Goal: Information Seeking & Learning: Learn about a topic

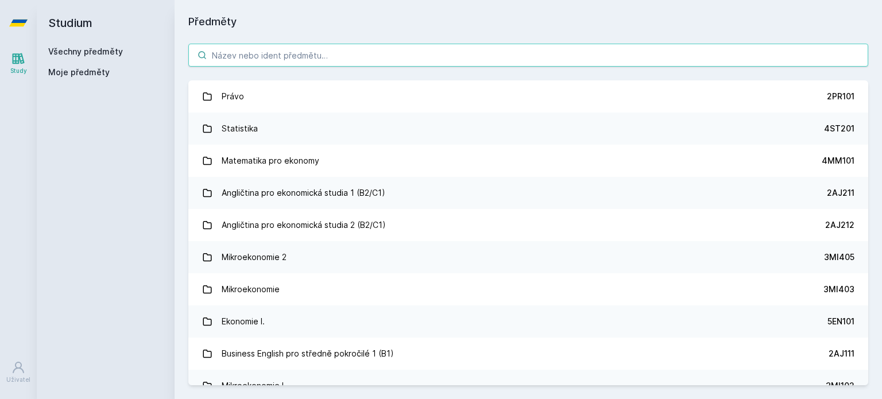
click at [256, 57] on input "search" at bounding box center [528, 55] width 680 height 23
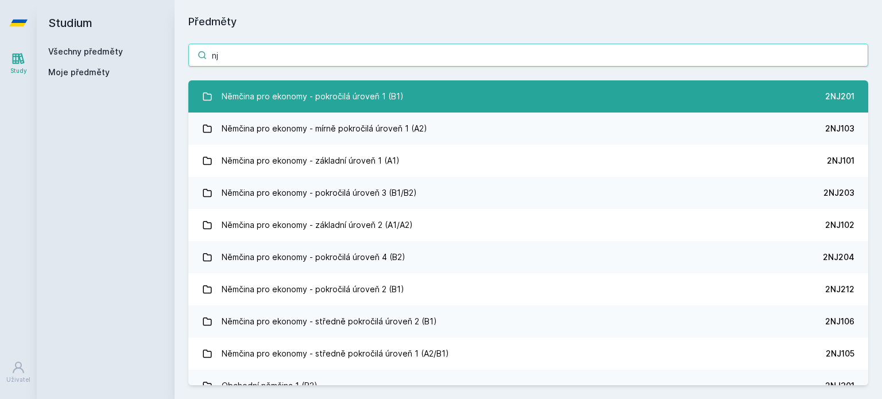
type input "nj"
click at [634, 82] on link "Němčina pro ekonomy - pokročilá úroveň 1 (B1) 2NJ201" at bounding box center [528, 96] width 680 height 32
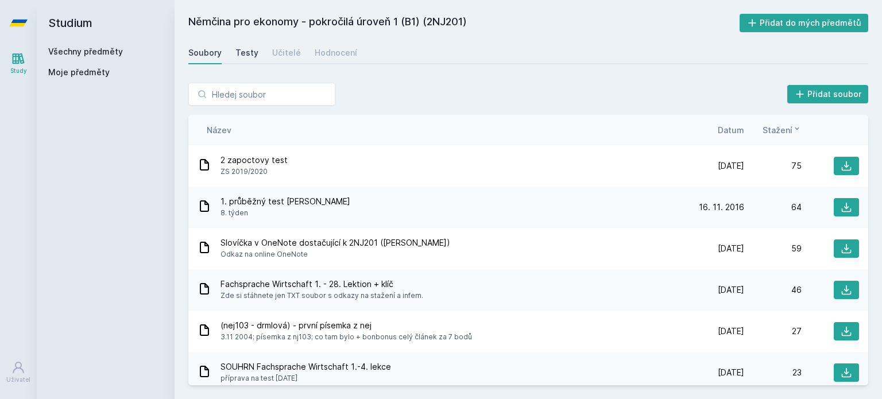
click at [250, 55] on div "Testy" at bounding box center [246, 52] width 23 height 11
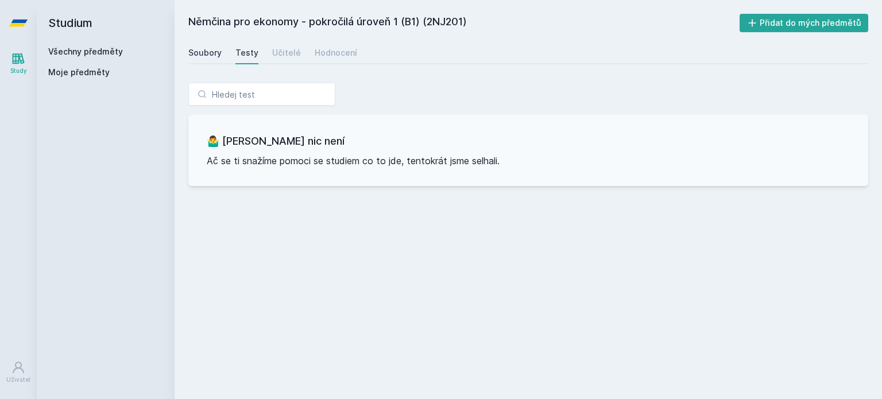
click at [209, 56] on div "Soubory" at bounding box center [204, 52] width 33 height 11
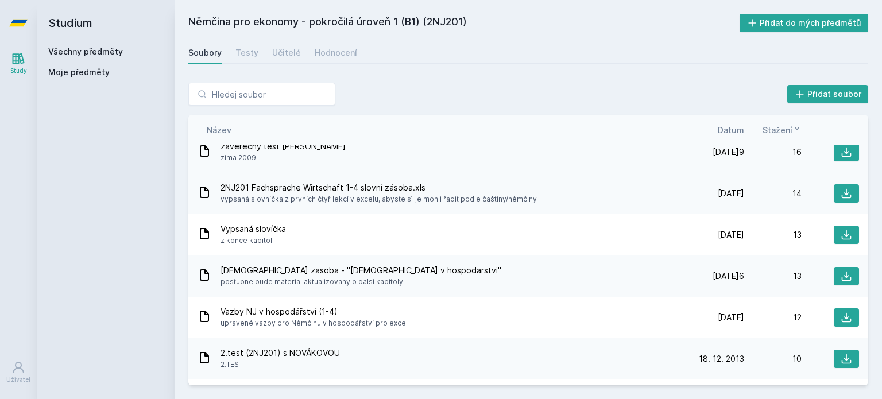
scroll to position [354, 0]
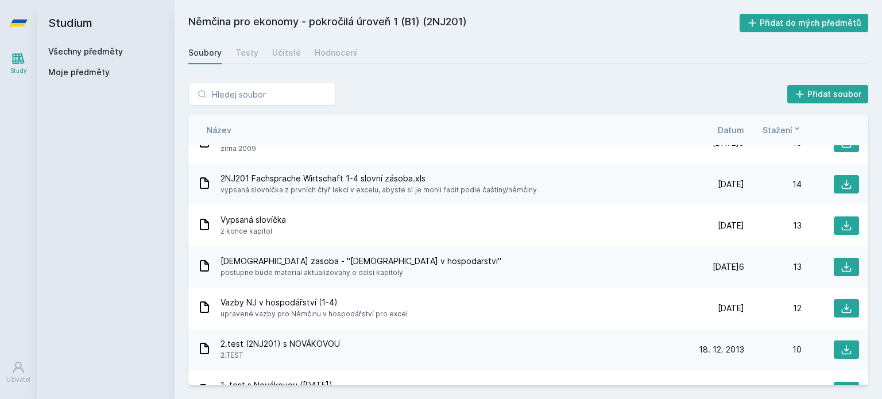
click at [733, 133] on span "Datum" at bounding box center [731, 130] width 26 height 12
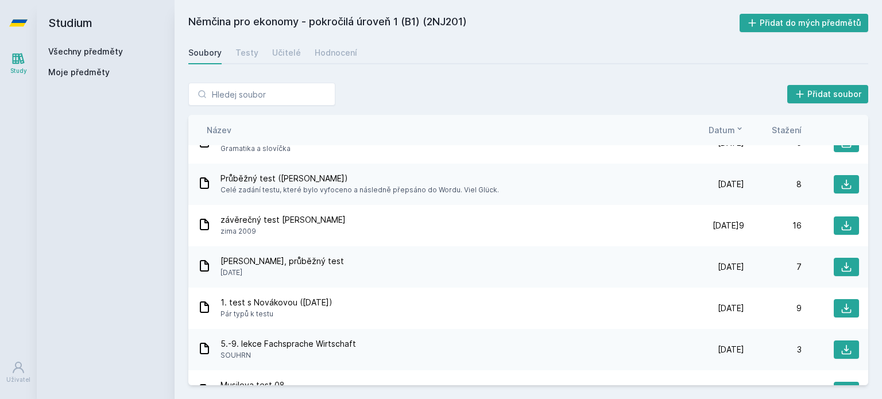
scroll to position [726, 0]
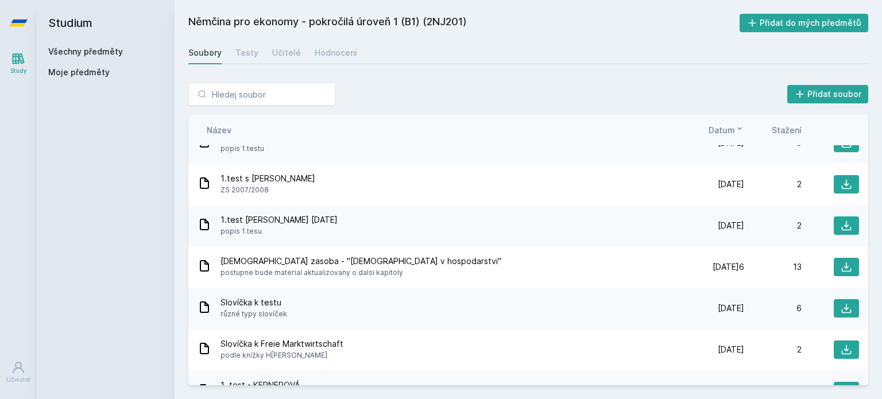
click at [733, 133] on span "Datum" at bounding box center [722, 130] width 26 height 12
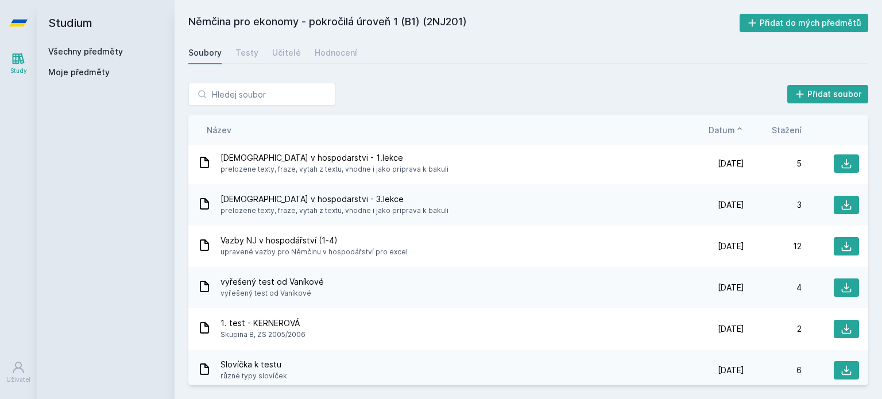
scroll to position [0, 0]
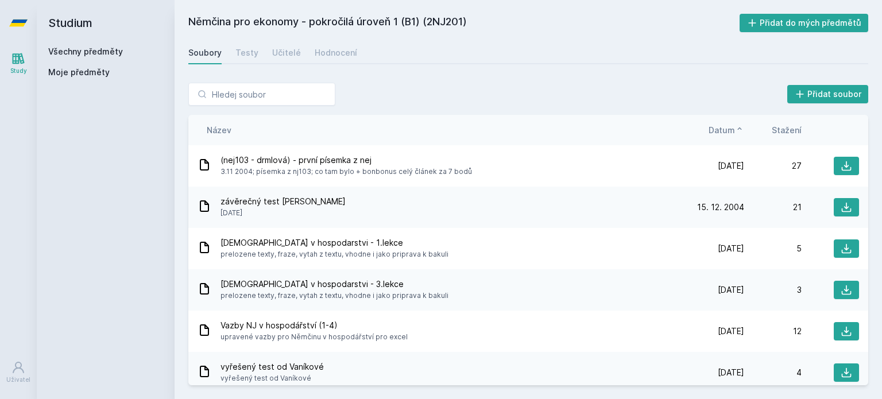
click at [728, 126] on span "Datum" at bounding box center [722, 130] width 26 height 12
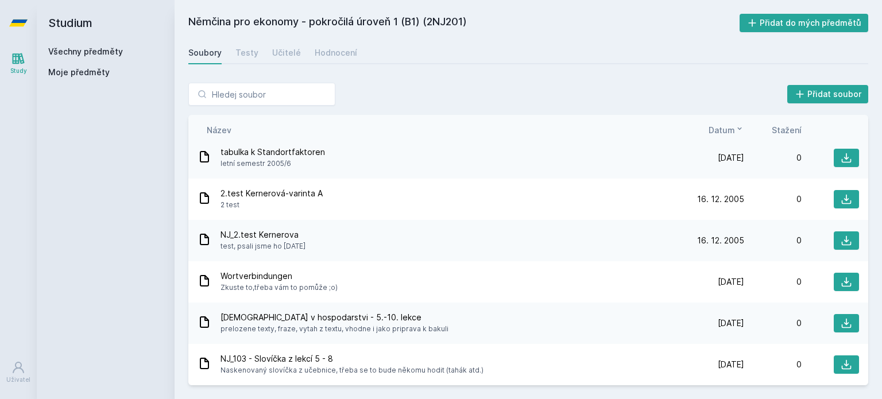
scroll to position [2281, 0]
click at [280, 48] on div "Učitelé" at bounding box center [286, 52] width 29 height 11
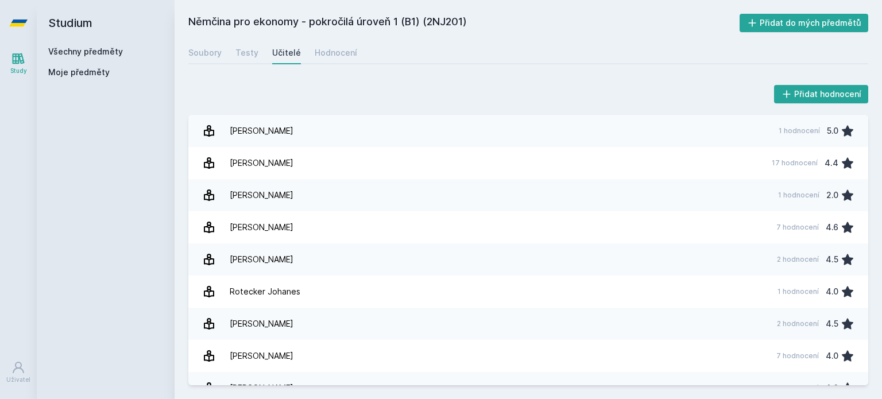
scroll to position [420, 0]
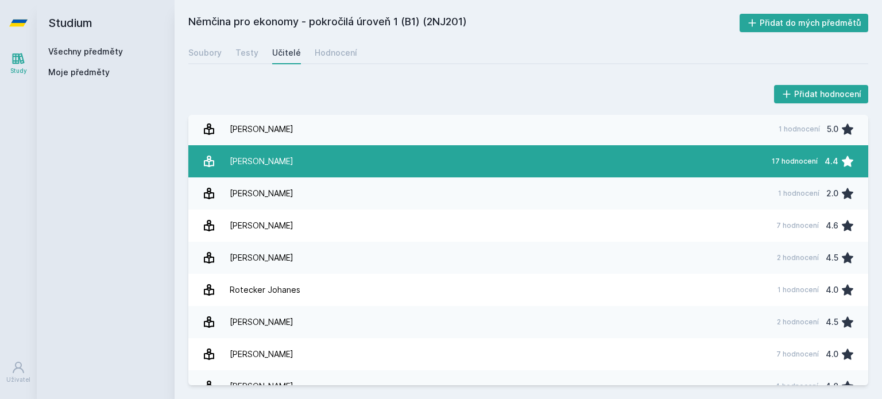
click at [269, 155] on div "[PERSON_NAME]" at bounding box center [262, 161] width 64 height 23
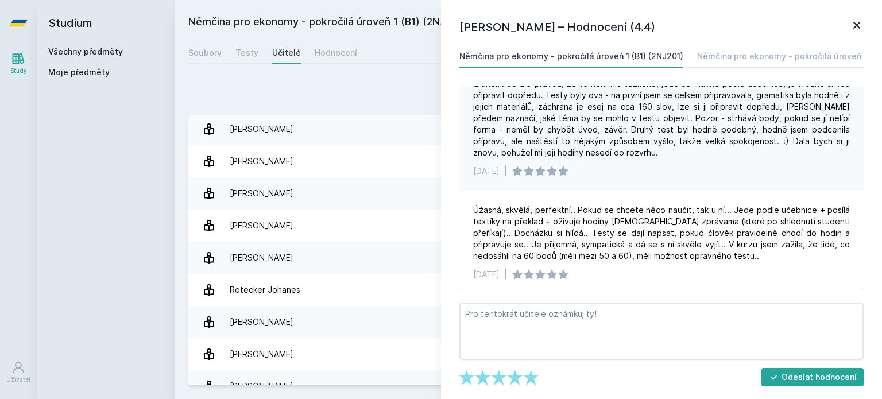
scroll to position [724, 0]
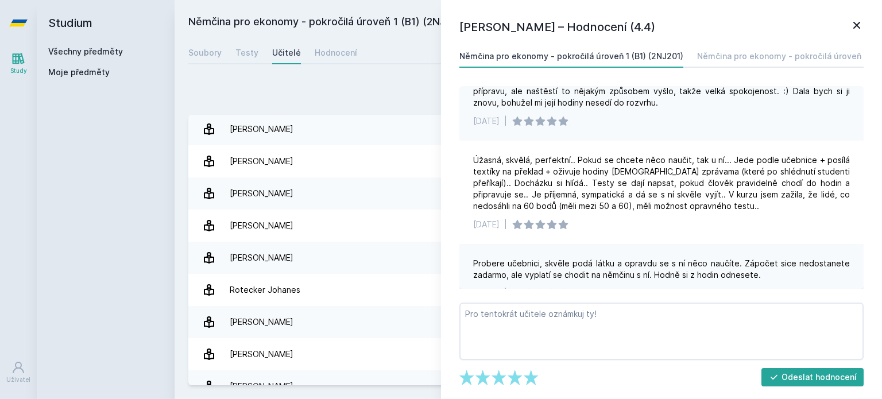
click at [712, 244] on div "Probere učebnici, skvěle podá látku a opravdu se s ní něco naučíte. Zápočet sic…" at bounding box center [661, 278] width 404 height 69
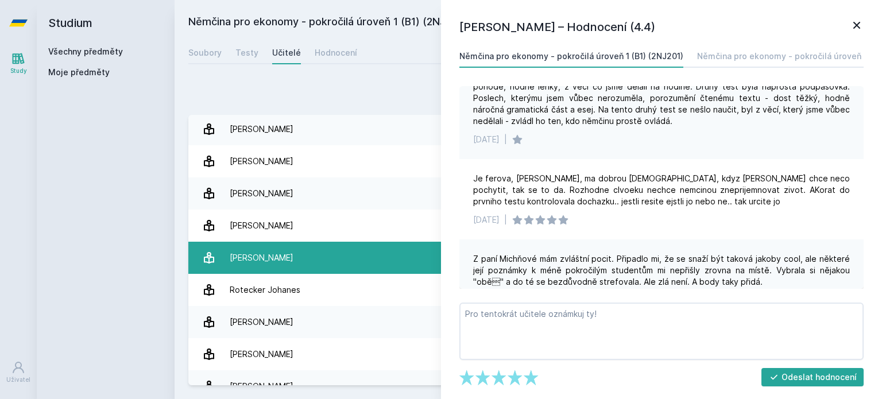
scroll to position [501, 0]
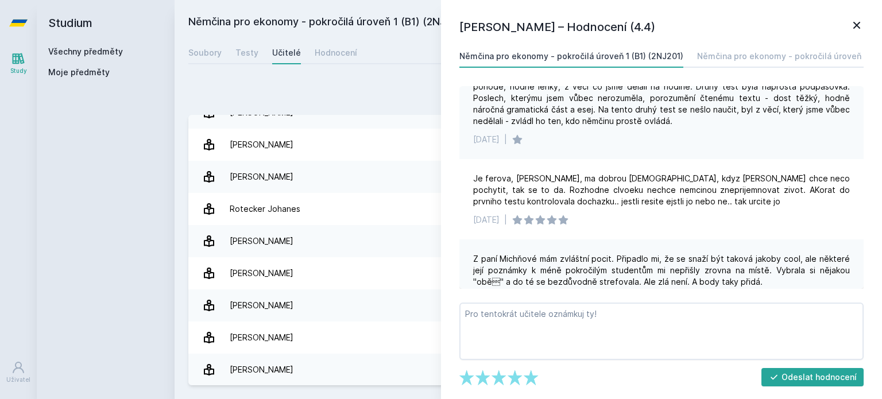
click at [857, 26] on icon at bounding box center [856, 25] width 7 height 7
